Goal: Information Seeking & Learning: Check status

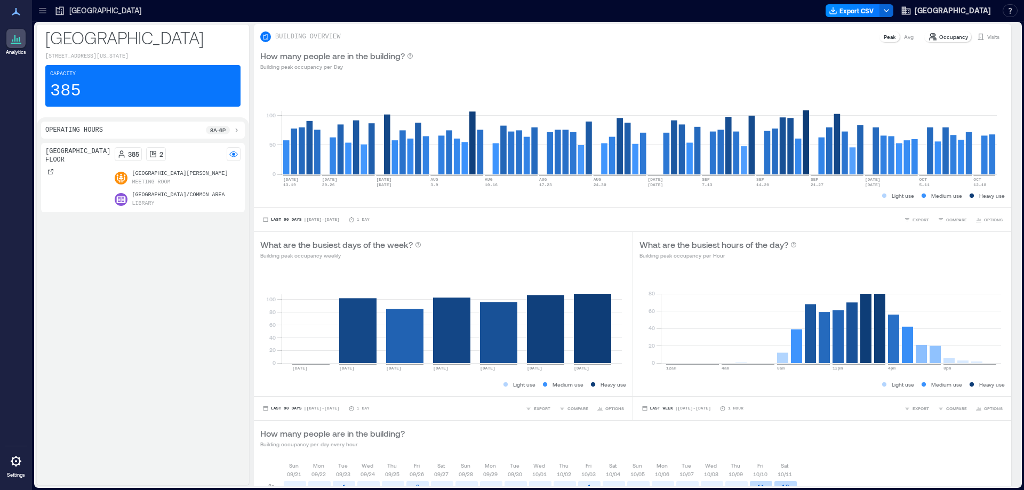
click at [42, 12] on icon at bounding box center [42, 10] width 11 height 11
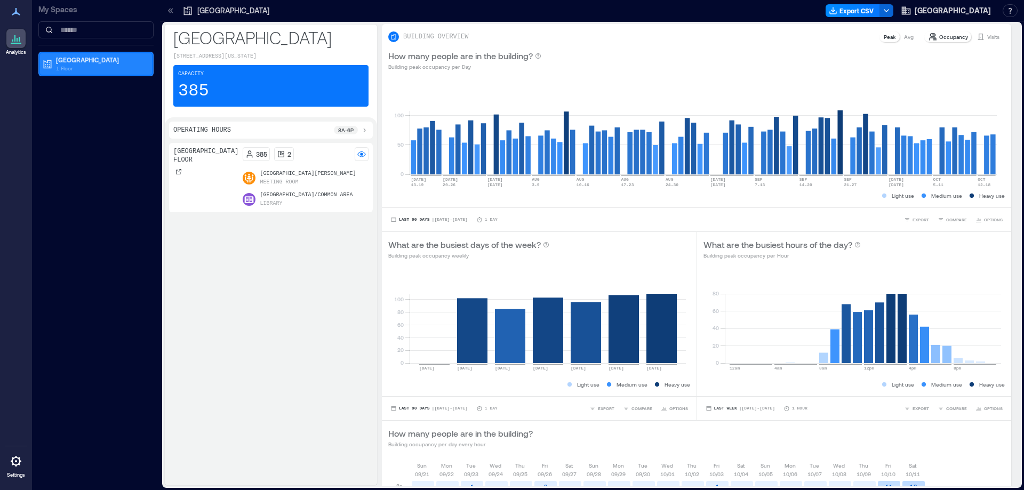
click at [61, 63] on p "Oro Valley Public Library" at bounding box center [101, 59] width 90 height 9
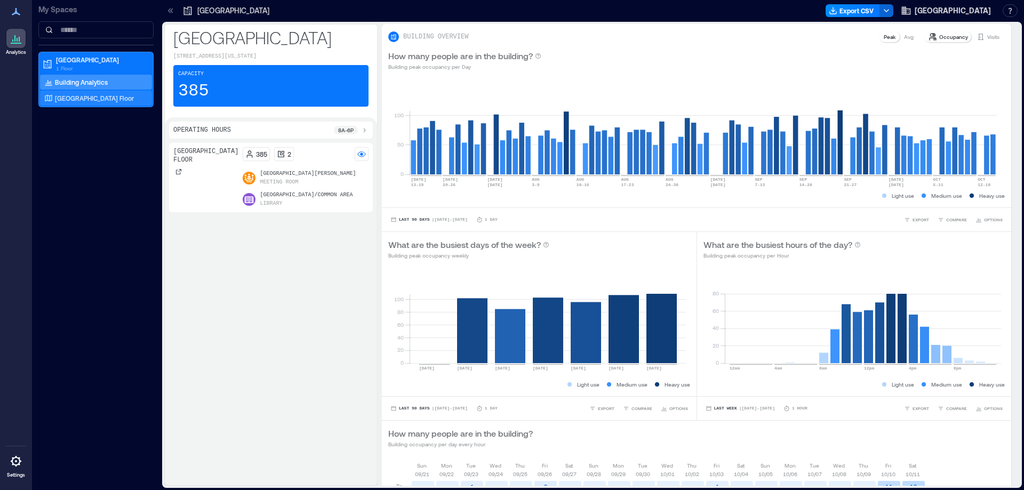
click at [80, 102] on p "Oro Valley Public Library Floor" at bounding box center [94, 98] width 79 height 9
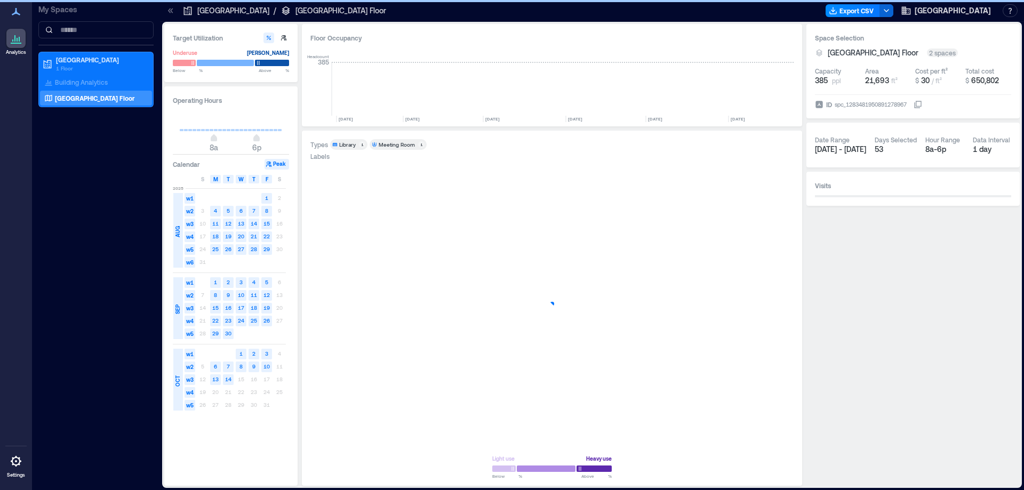
scroll to position [0, 1111]
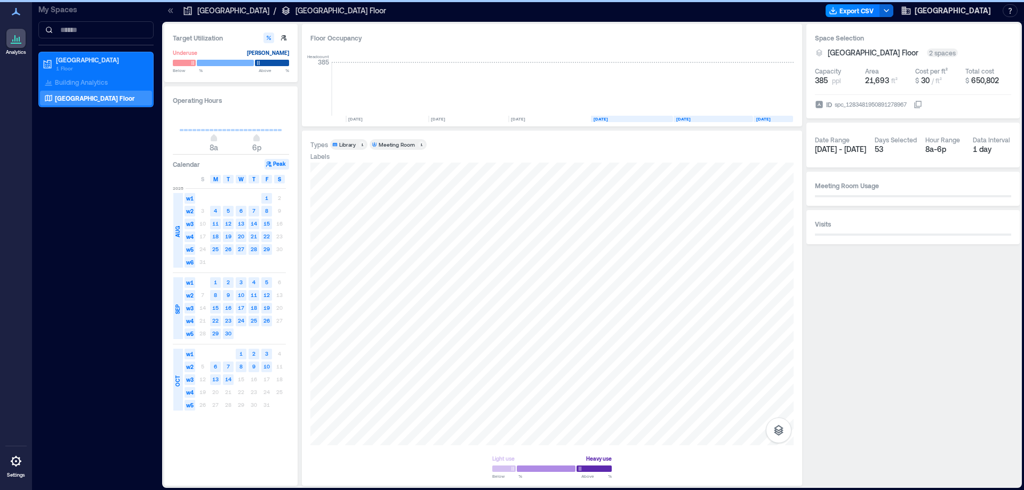
click at [279, 180] on span "S" at bounding box center [279, 179] width 3 height 9
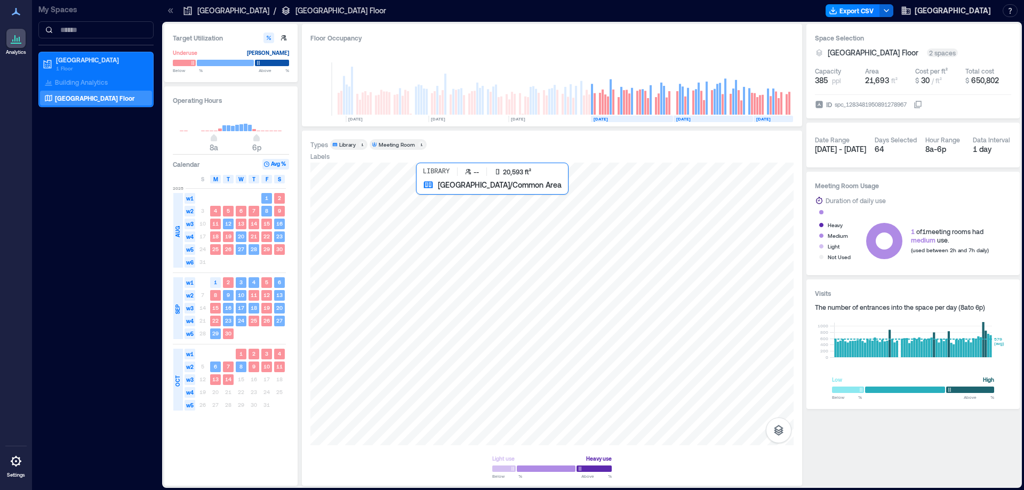
click at [612, 364] on div at bounding box center [552, 304] width 483 height 283
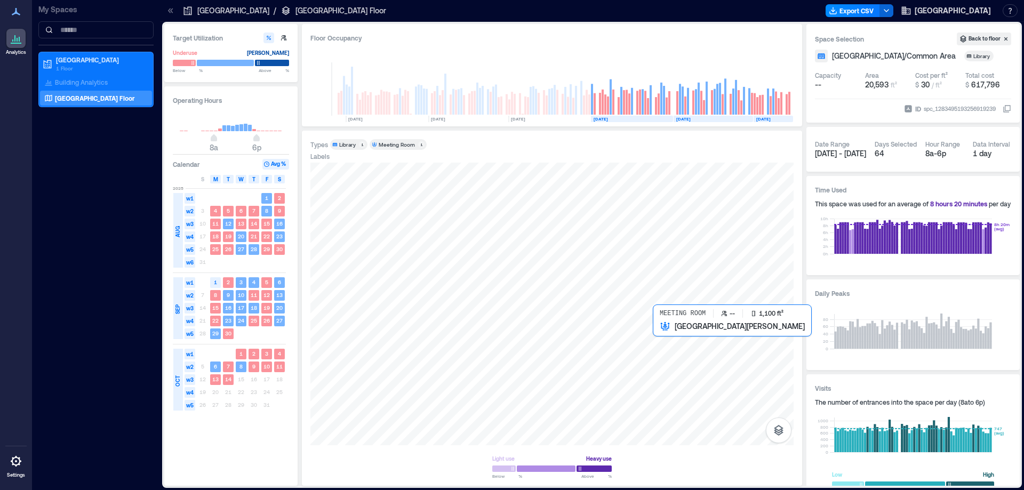
click at [678, 348] on div at bounding box center [552, 304] width 483 height 283
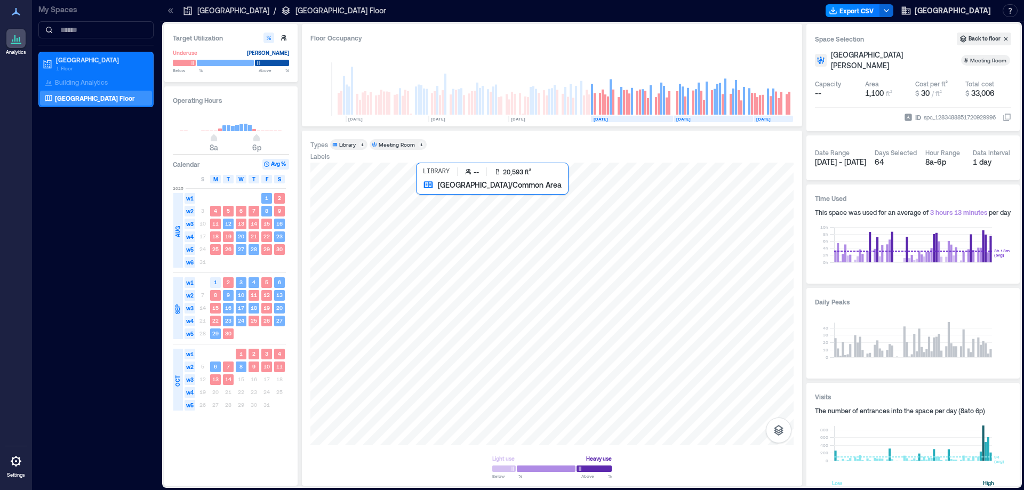
click at [570, 343] on div at bounding box center [552, 304] width 483 height 283
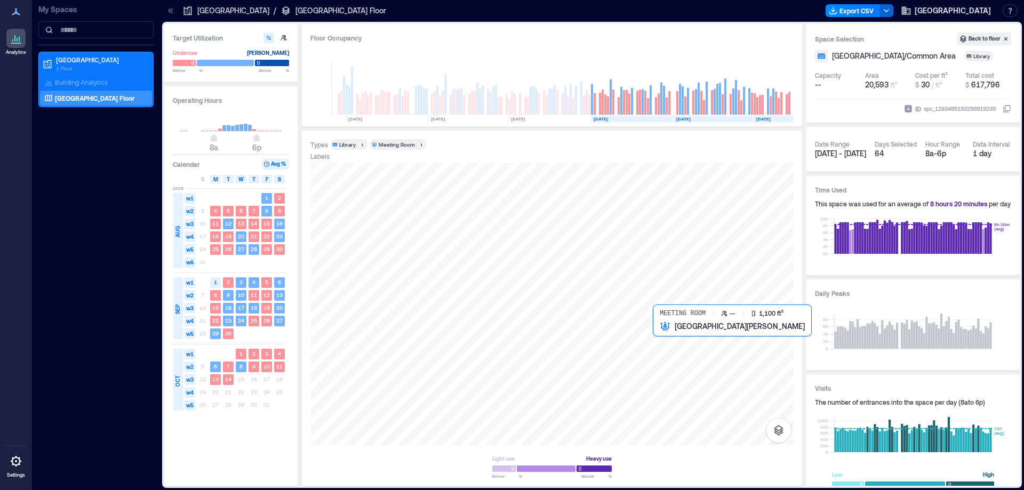
click at [684, 362] on div at bounding box center [552, 304] width 483 height 283
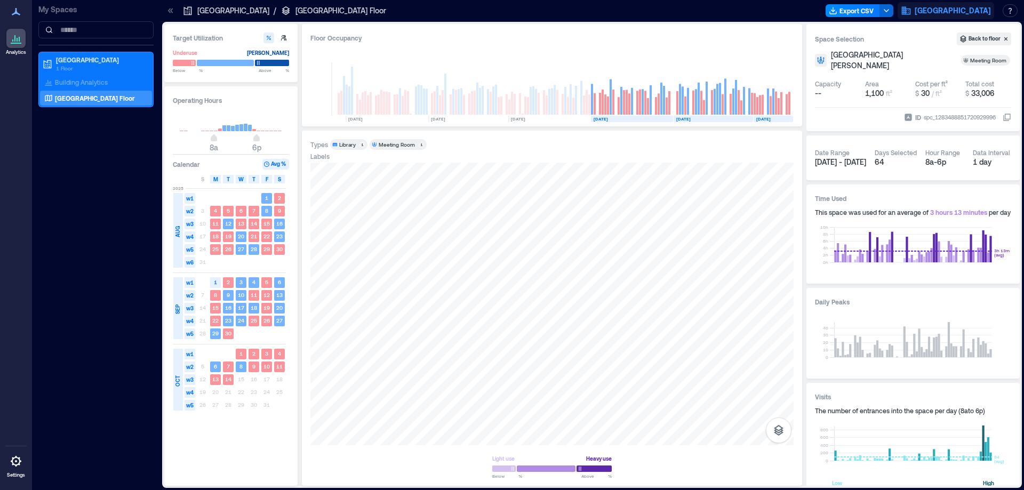
click at [965, 11] on span "Pima County Public Library" at bounding box center [953, 10] width 76 height 11
click at [925, 72] on button "Logout" at bounding box center [933, 73] width 98 height 17
